Goal: Task Accomplishment & Management: Use online tool/utility

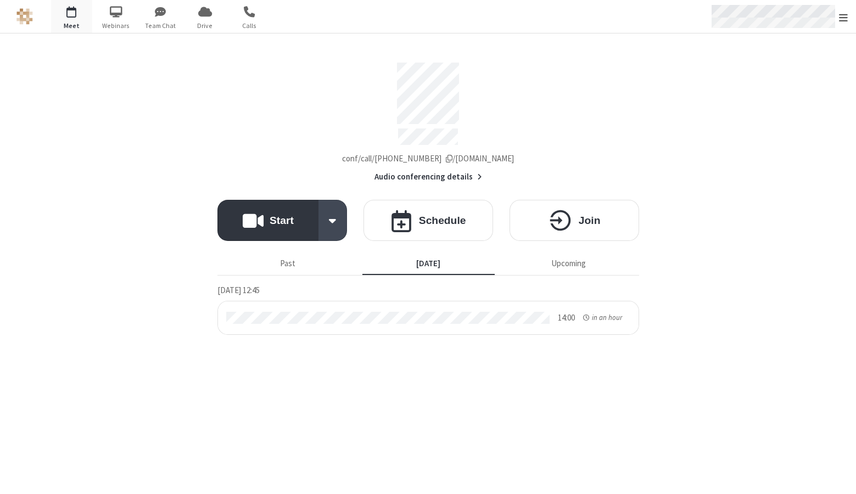
click at [754, 16] on div "Open menu" at bounding box center [774, 16] width 124 height 23
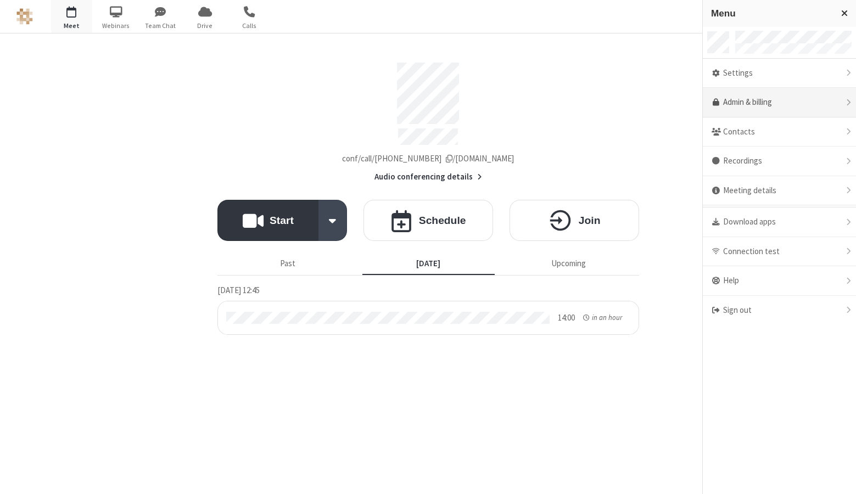
click at [751, 103] on link "Admin & billing" at bounding box center [779, 103] width 153 height 30
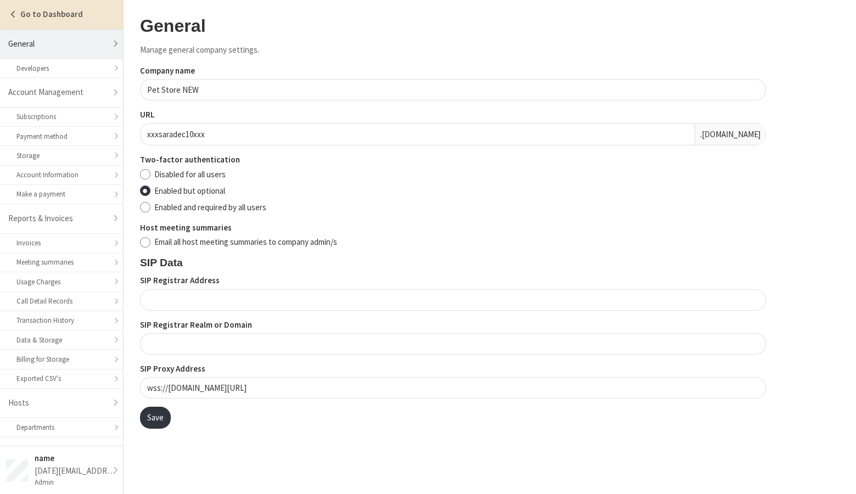
click at [31, 14] on strong "Go to Dashboard" at bounding box center [51, 14] width 63 height 10
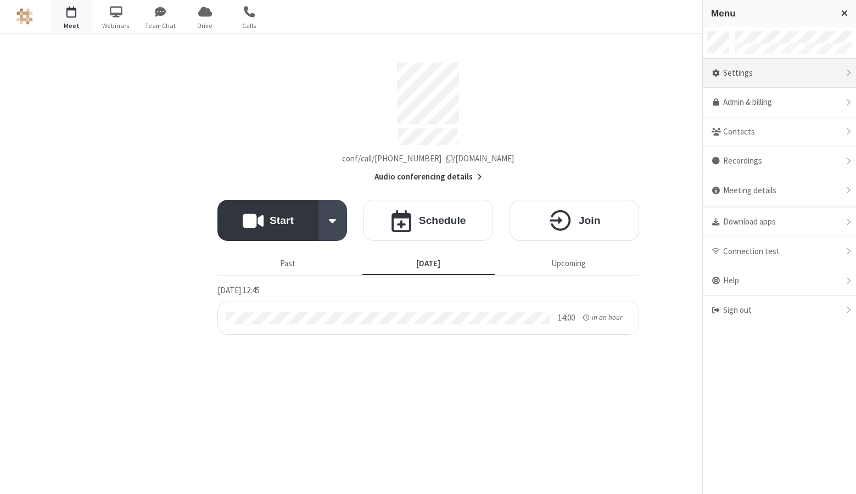
click at [751, 77] on div "Settings" at bounding box center [779, 74] width 153 height 30
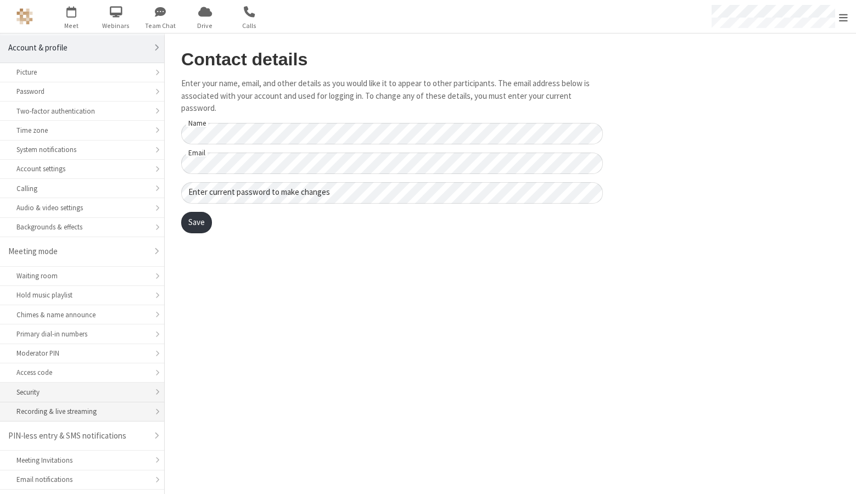
click at [97, 402] on ul "Waiting room Hold music playlist Chimes & name announce Primary dial-in numbers…" at bounding box center [82, 344] width 164 height 155
click at [96, 412] on div "Recording & live streaming" at bounding box center [81, 411] width 131 height 10
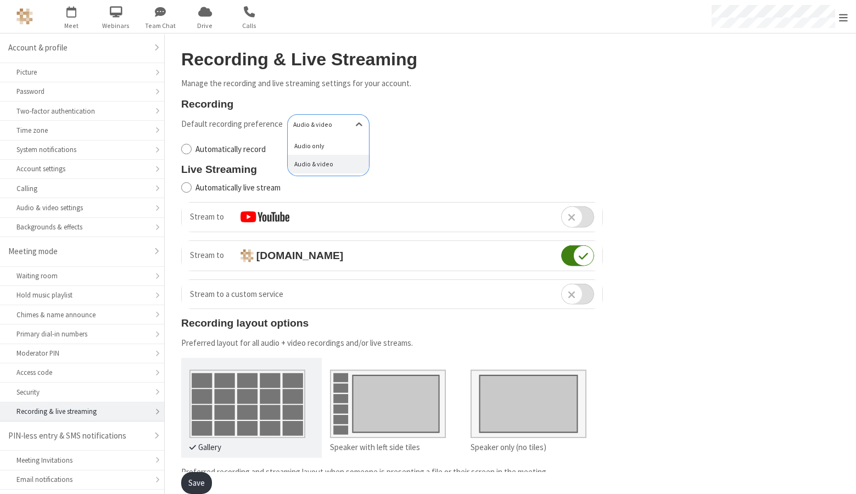
click at [463, 88] on p "Manage the recording and live streaming settings for your account." at bounding box center [392, 83] width 422 height 13
click at [71, 17] on span "button" at bounding box center [71, 11] width 41 height 19
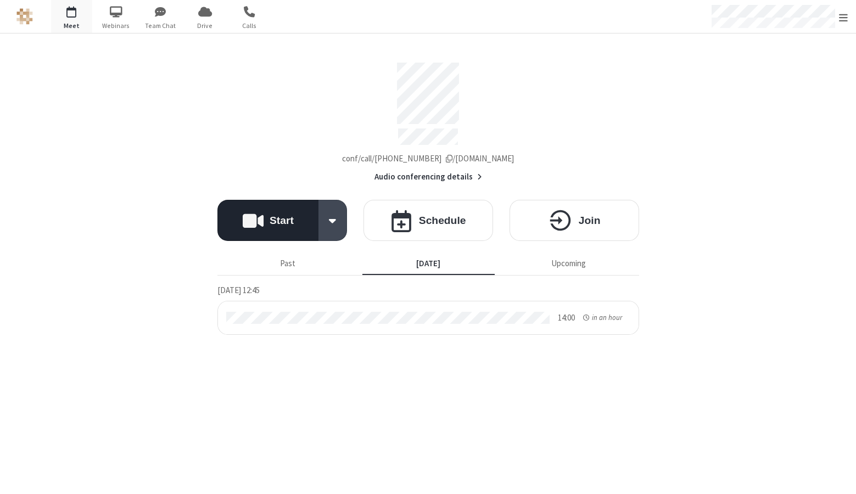
click at [277, 215] on h4 "Start" at bounding box center [282, 220] width 24 height 10
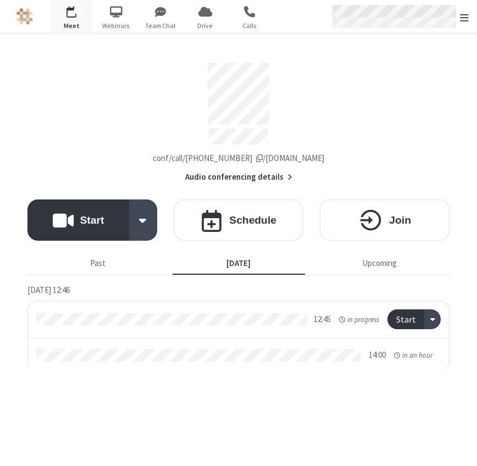
click at [458, 25] on div "Open menu" at bounding box center [399, 16] width 155 height 33
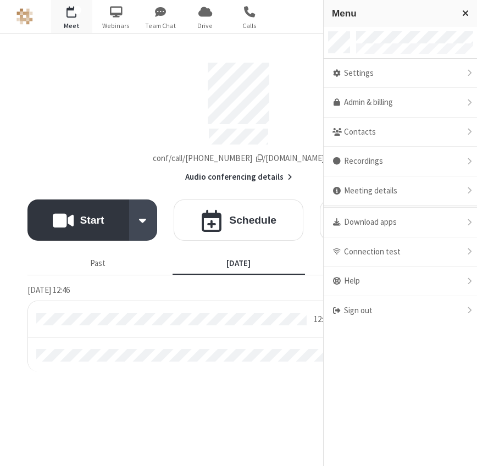
click at [298, 65] on div "Account details" at bounding box center [238, 94] width 422 height 62
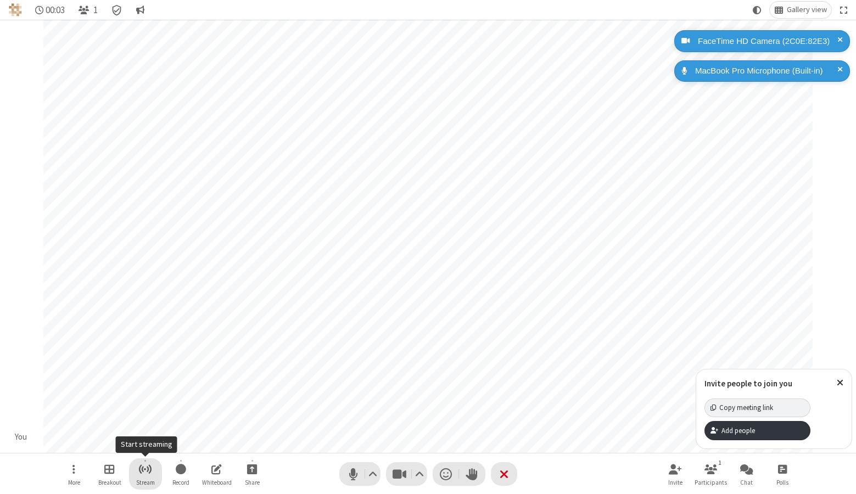
click at [146, 475] on button "Stream" at bounding box center [145, 473] width 33 height 31
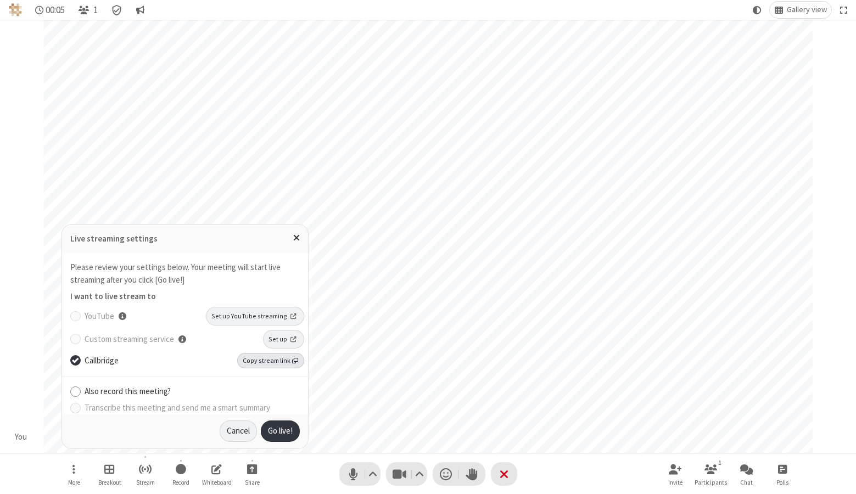
click at [281, 362] on span "Copy stream link" at bounding box center [270, 361] width 55 height 10
click at [277, 433] on button "Go live!" at bounding box center [280, 432] width 39 height 22
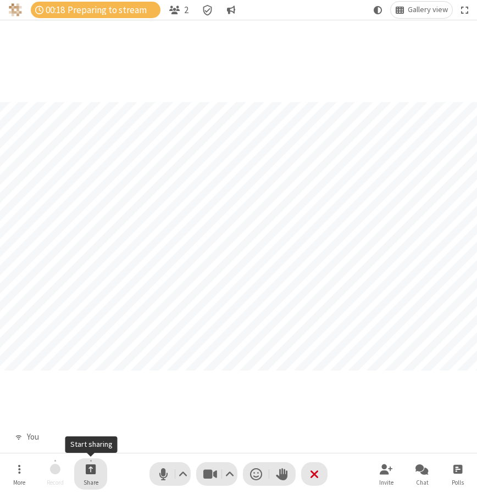
click at [93, 482] on span "Share" at bounding box center [90, 482] width 15 height 7
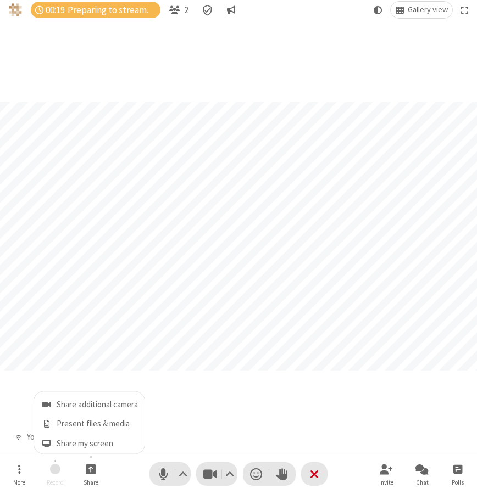
click at [232, 418] on div "Participant" at bounding box center [238, 236] width 477 height 433
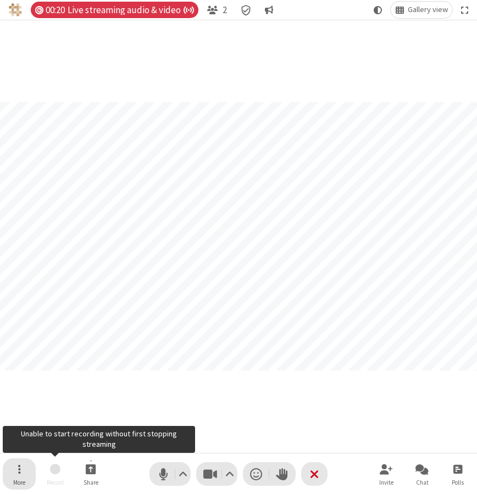
click at [8, 477] on button "More" at bounding box center [19, 473] width 33 height 31
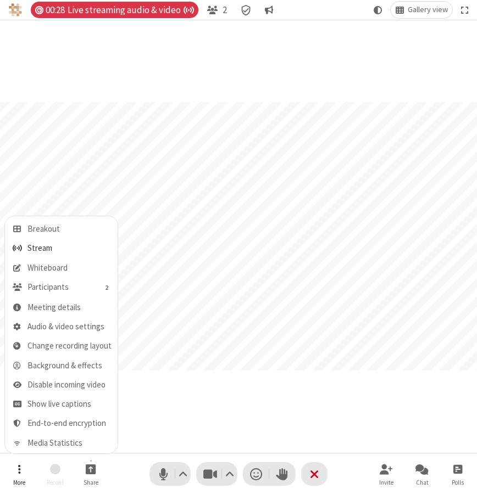
click at [160, 410] on div "Participant" at bounding box center [238, 236] width 477 height 433
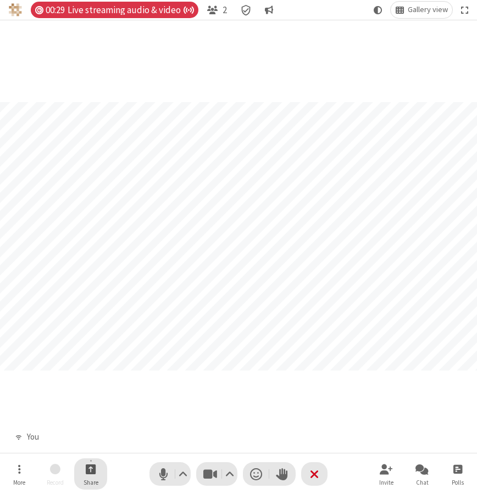
click at [86, 468] on span "Start sharing" at bounding box center [91, 469] width 10 height 14
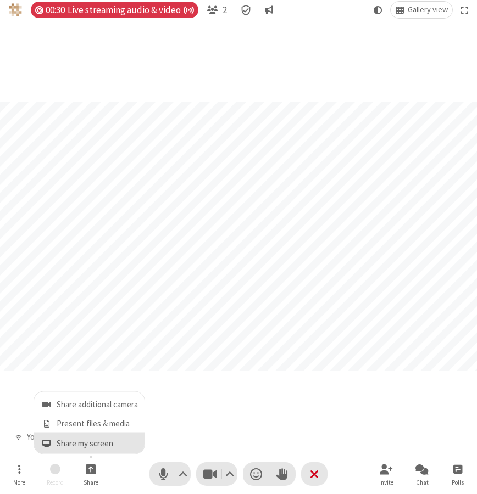
click at [97, 443] on span "Share my screen" at bounding box center [97, 443] width 81 height 9
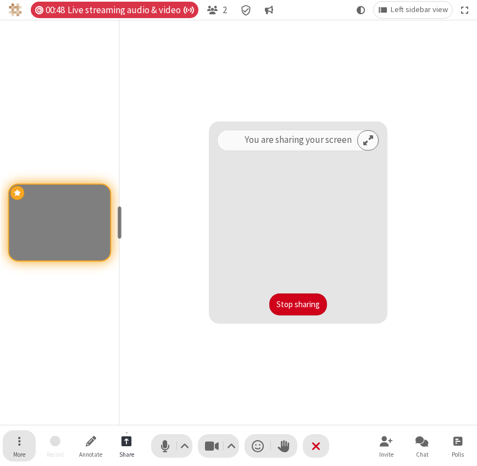
click at [22, 444] on button "More" at bounding box center [19, 445] width 33 height 31
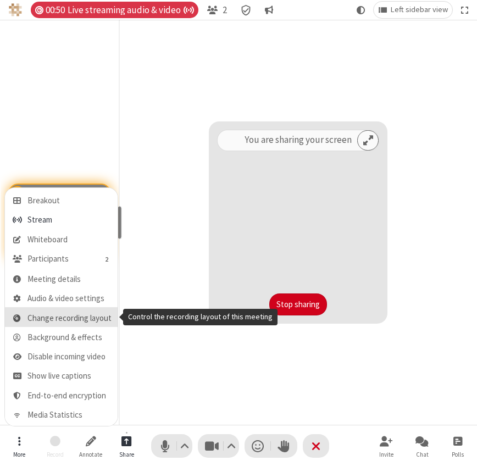
click at [50, 314] on span "Change recording layout" at bounding box center [69, 318] width 84 height 9
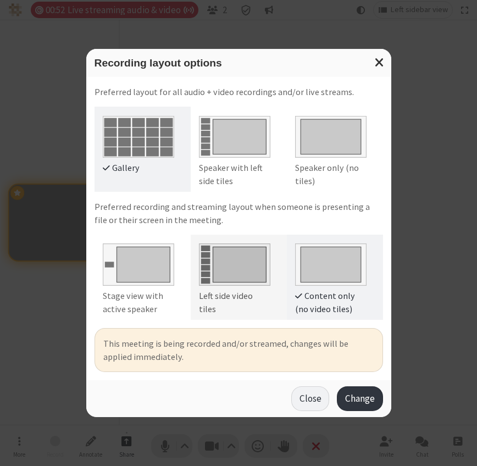
click at [236, 252] on img at bounding box center [234, 261] width 71 height 47
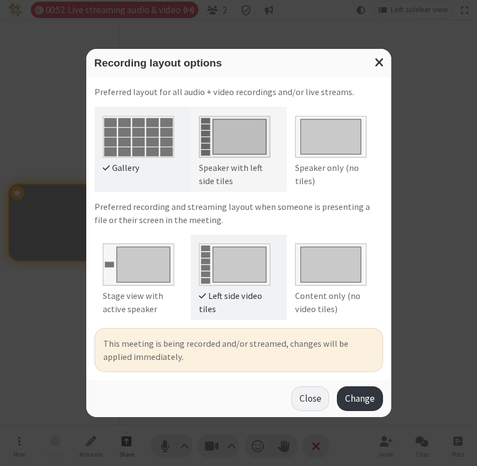
click at [239, 145] on img at bounding box center [234, 134] width 71 height 47
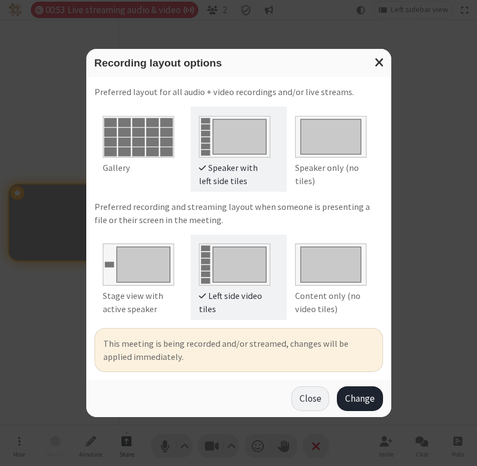
click at [359, 393] on button "Change" at bounding box center [360, 398] width 46 height 25
click at [306, 399] on button "Close" at bounding box center [310, 398] width 38 height 25
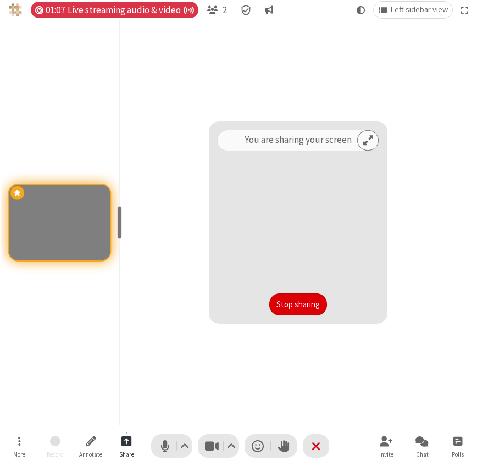
click at [307, 307] on button "Stop sharing" at bounding box center [298, 304] width 58 height 22
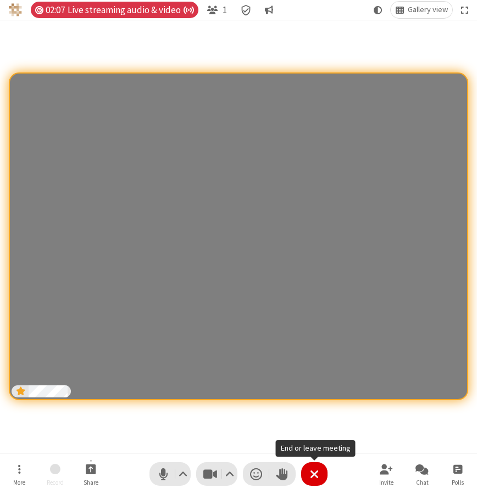
click at [313, 482] on button "Leave" at bounding box center [314, 474] width 26 height 24
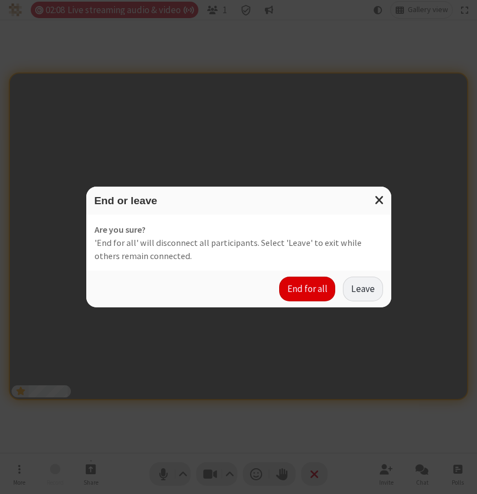
click at [307, 289] on button "End for all" at bounding box center [307, 289] width 56 height 25
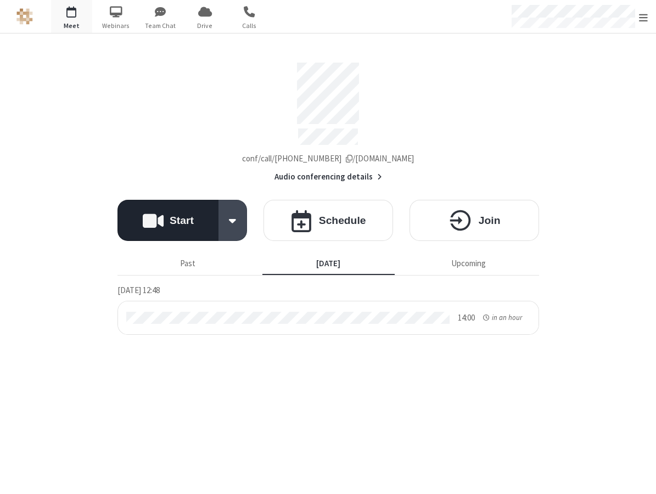
click at [178, 219] on h4 "Start" at bounding box center [182, 220] width 24 height 10
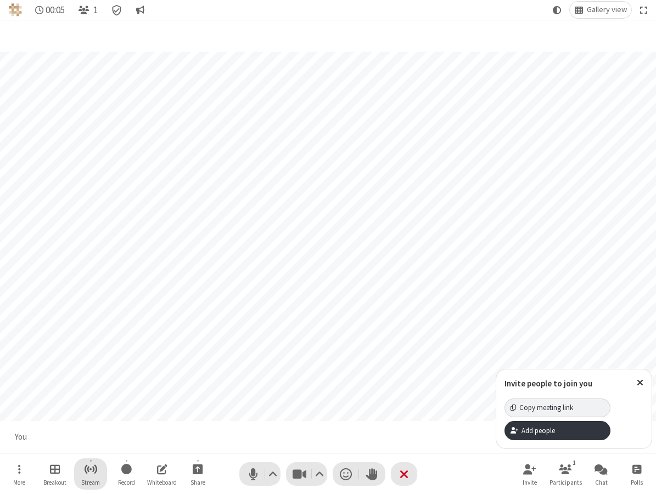
click at [92, 472] on span "Start streaming" at bounding box center [91, 469] width 14 height 14
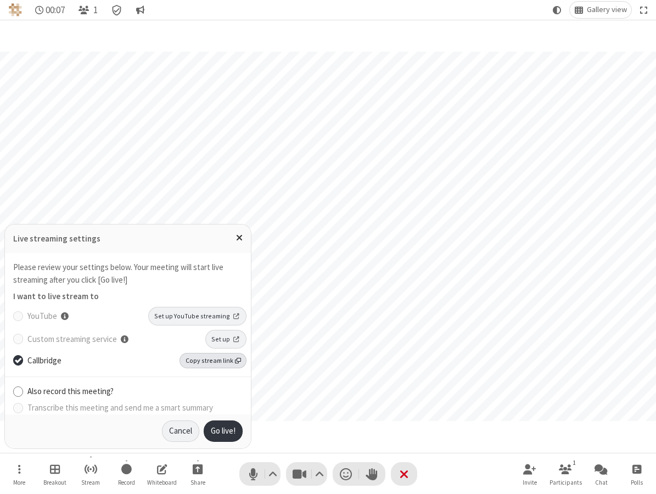
click at [195, 365] on span "Copy stream link" at bounding box center [213, 361] width 55 height 10
click at [219, 432] on button "Go live!" at bounding box center [223, 432] width 39 height 22
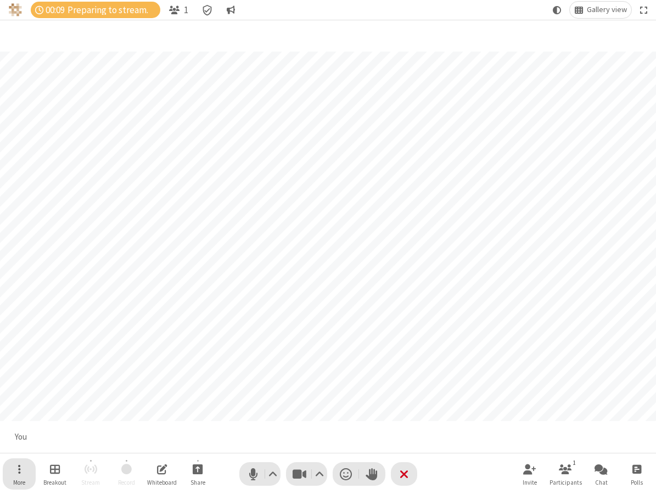
click at [20, 476] on button "More" at bounding box center [19, 473] width 33 height 31
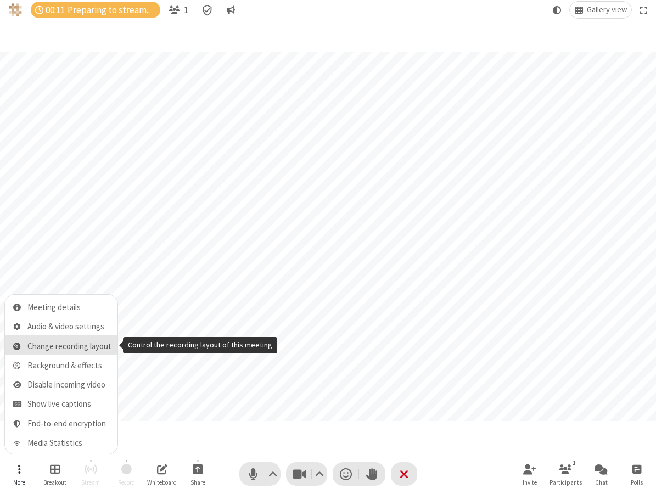
click at [60, 346] on span "Change recording layout" at bounding box center [69, 346] width 84 height 9
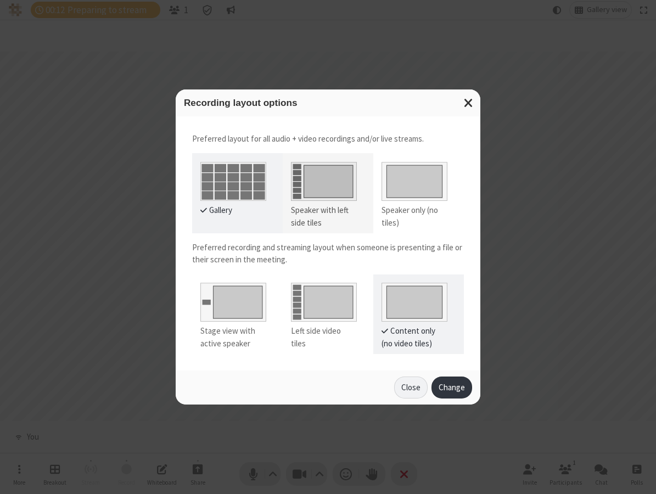
click at [346, 181] on img at bounding box center [324, 179] width 66 height 43
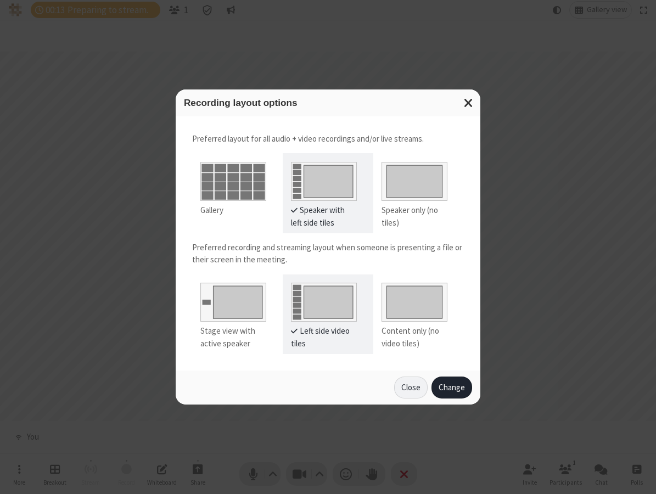
click at [457, 388] on button "Change" at bounding box center [452, 388] width 41 height 22
click at [456, 388] on button "Change" at bounding box center [452, 388] width 41 height 22
click at [457, 390] on button "Change" at bounding box center [452, 388] width 41 height 22
click at [415, 388] on button "Close" at bounding box center [410, 388] width 33 height 22
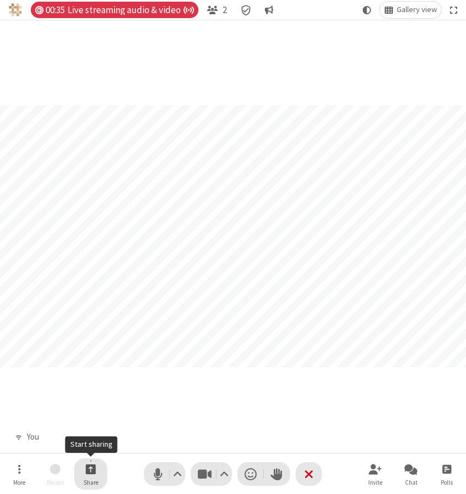
click at [87, 470] on span "Start sharing" at bounding box center [91, 469] width 10 height 14
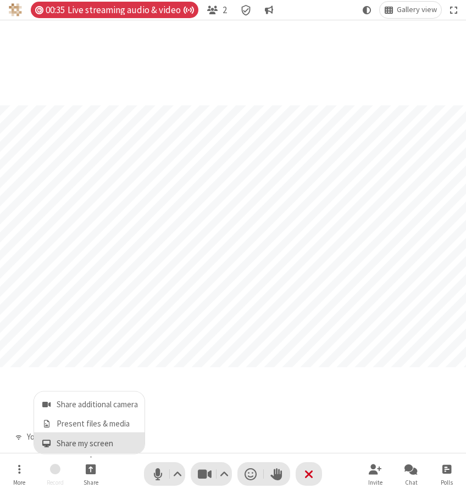
click at [88, 441] on span "Share my screen" at bounding box center [97, 443] width 81 height 9
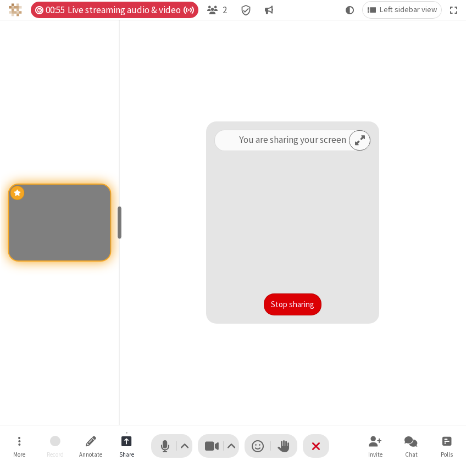
click at [310, 301] on button "Stop sharing" at bounding box center [293, 304] width 58 height 22
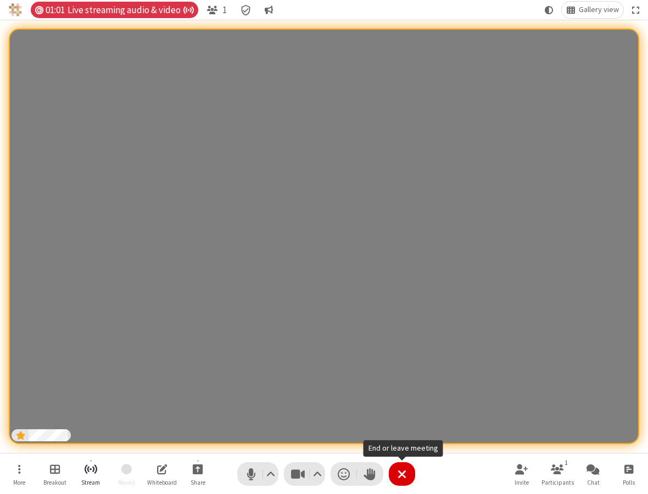
click at [404, 473] on span "End or leave meeting" at bounding box center [402, 474] width 9 height 16
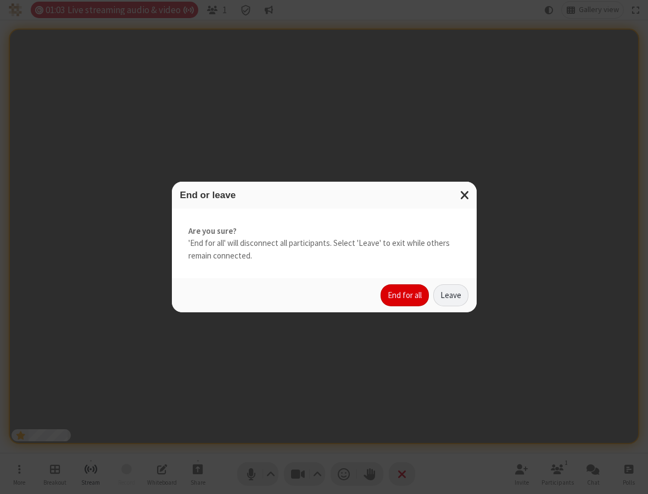
click at [407, 301] on button "End for all" at bounding box center [405, 295] width 48 height 22
